Goal: Check status: Check status

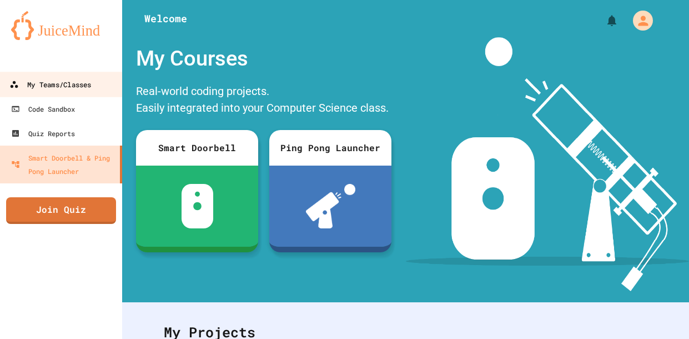
click at [97, 89] on link "My Teams/Classes" at bounding box center [61, 84] width 126 height 25
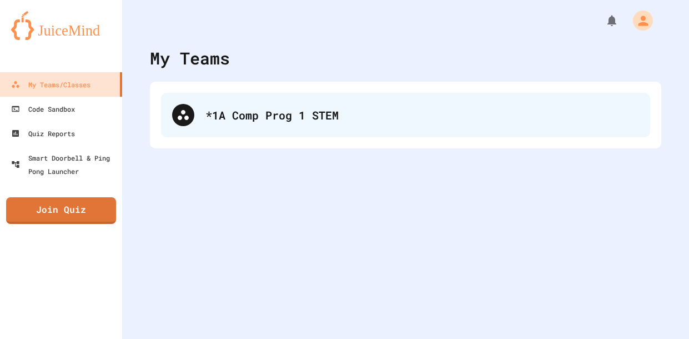
click at [357, 119] on div "*1A Comp Prog 1 STEM" at bounding box center [422, 115] width 434 height 17
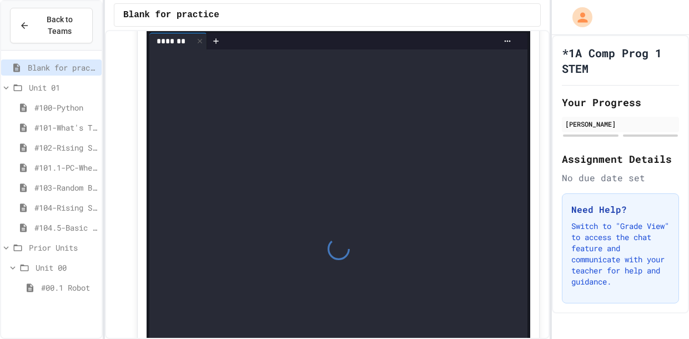
scroll to position [149, 0]
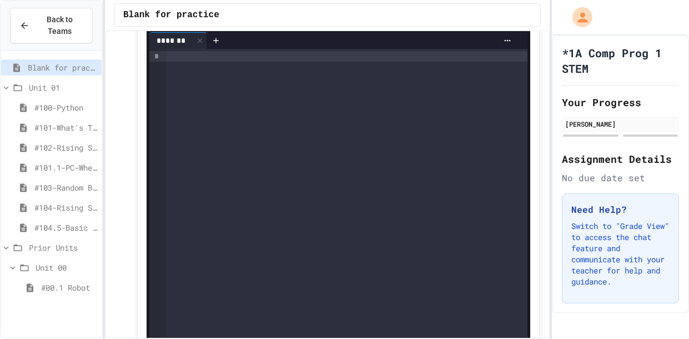
click at [42, 228] on span "#104.5-Basic Graphics Review" at bounding box center [65, 228] width 63 height 12
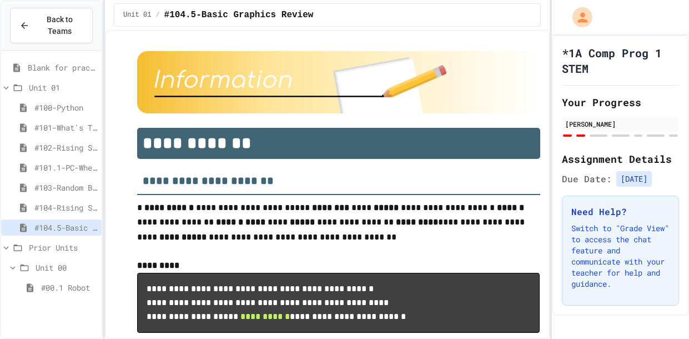
click at [57, 208] on span "#104-Rising Sun Plus" at bounding box center [65, 208] width 63 height 12
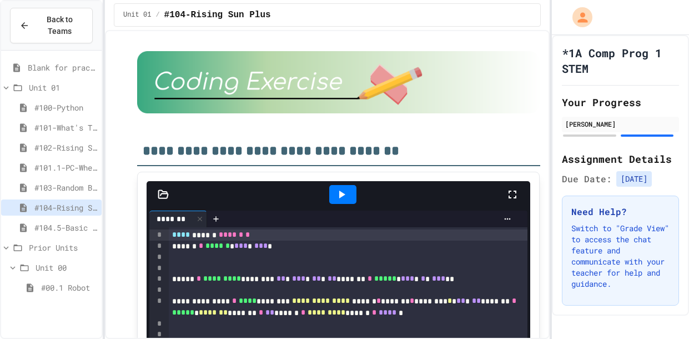
click at [61, 188] on span "#103-Random Box" at bounding box center [65, 188] width 63 height 12
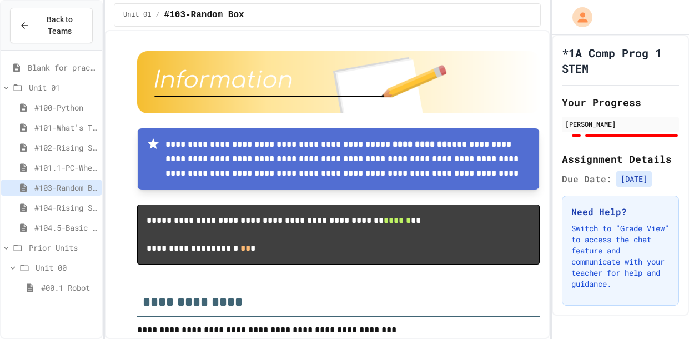
click at [63, 209] on span "#104-Rising Sun Plus" at bounding box center [65, 208] width 63 height 12
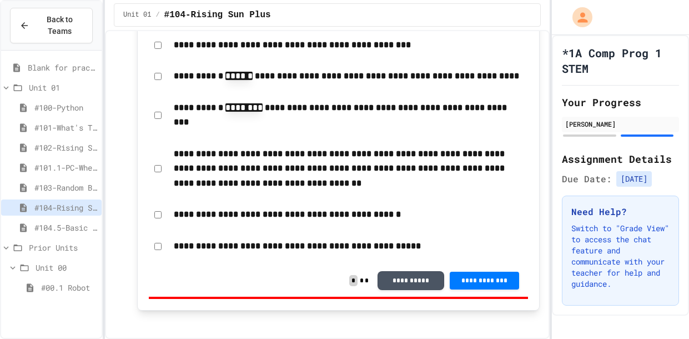
scroll to position [2037, 0]
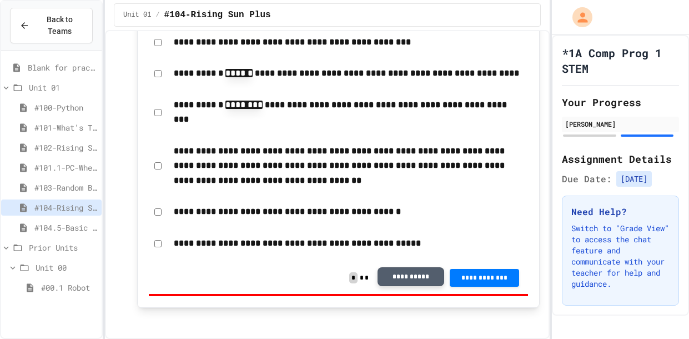
click at [402, 286] on button "**********" at bounding box center [411, 276] width 67 height 19
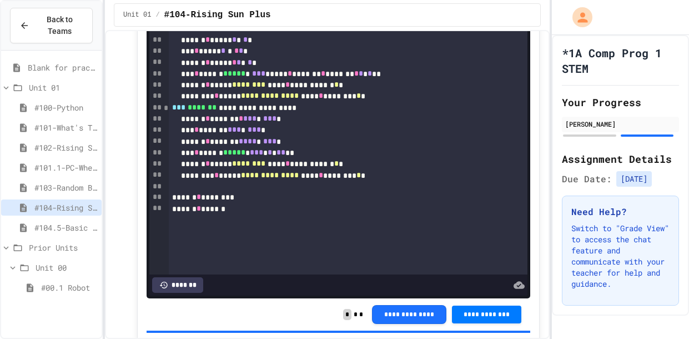
scroll to position [1512, 0]
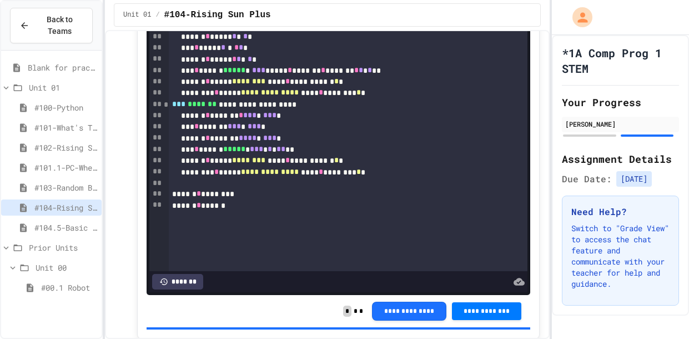
click at [67, 188] on span "#103-Random Box" at bounding box center [65, 188] width 63 height 12
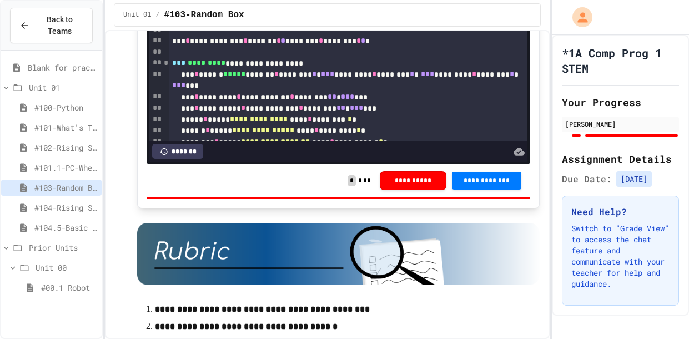
scroll to position [5010, 0]
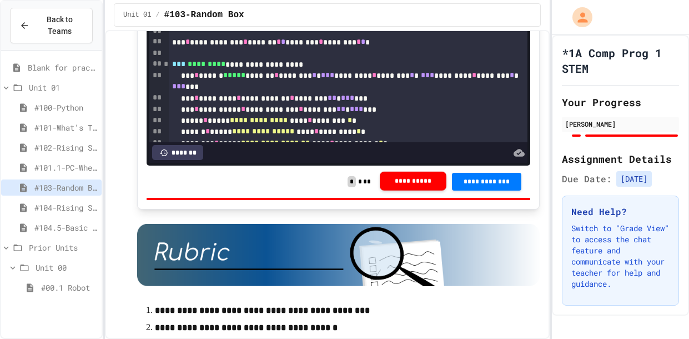
click at [409, 190] on button "**********" at bounding box center [413, 181] width 67 height 19
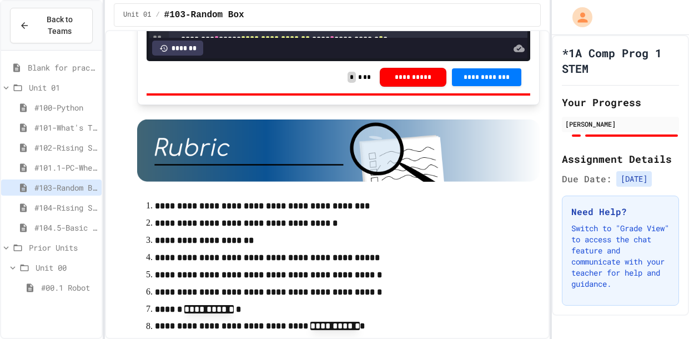
scroll to position [5118, 0]
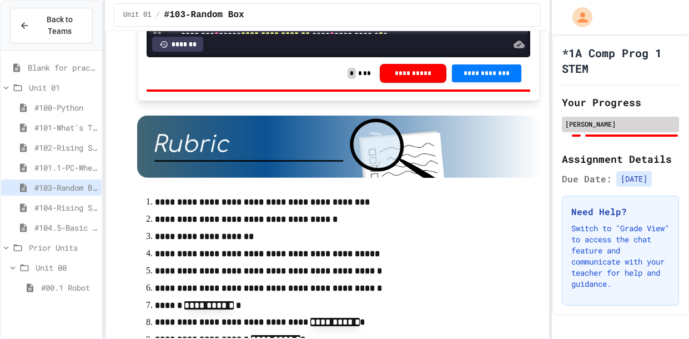
click at [641, 117] on div "[PERSON_NAME]" at bounding box center [620, 125] width 117 height 16
click at [625, 124] on div "[PERSON_NAME]" at bounding box center [620, 124] width 110 height 10
click at [587, 124] on div "[PERSON_NAME]" at bounding box center [620, 124] width 110 height 10
click at [612, 124] on div "[PERSON_NAME]" at bounding box center [620, 124] width 110 height 10
click at [581, 135] on div at bounding box center [620, 135] width 117 height 4
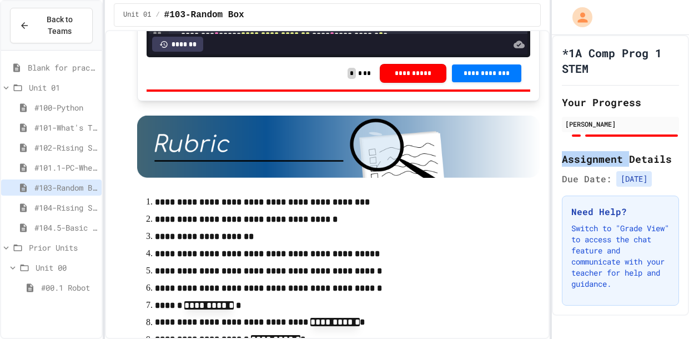
drag, startPoint x: 582, startPoint y: 135, endPoint x: 619, endPoint y: 140, distance: 37.5
click at [619, 140] on div "*1A Comp Prog 1 STEM Your Progress [PERSON_NAME] Assignment Details Due Date: […" at bounding box center [620, 175] width 137 height 280
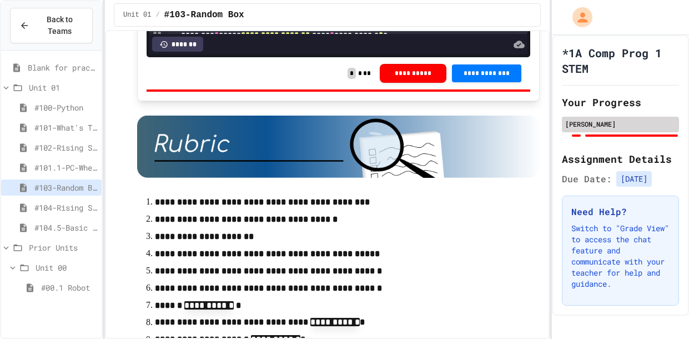
click at [617, 130] on div "[PERSON_NAME]" at bounding box center [620, 125] width 117 height 16
click at [56, 218] on div "#104-Rising Sun Plus" at bounding box center [51, 209] width 101 height 20
click at [59, 210] on span "#104-Rising Sun Plus" at bounding box center [65, 208] width 63 height 12
